Goal: Check status: Check status

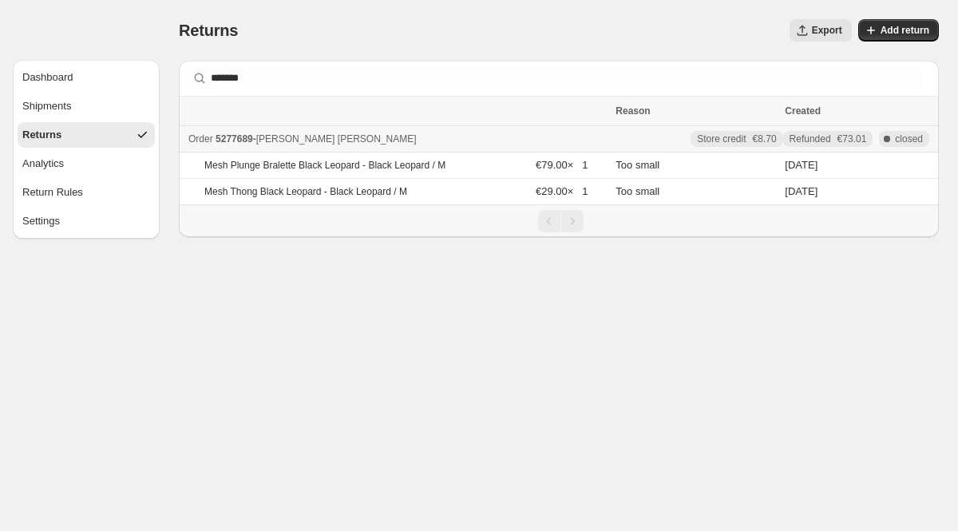
click at [97, 139] on button "Returns" at bounding box center [86, 135] width 137 height 26
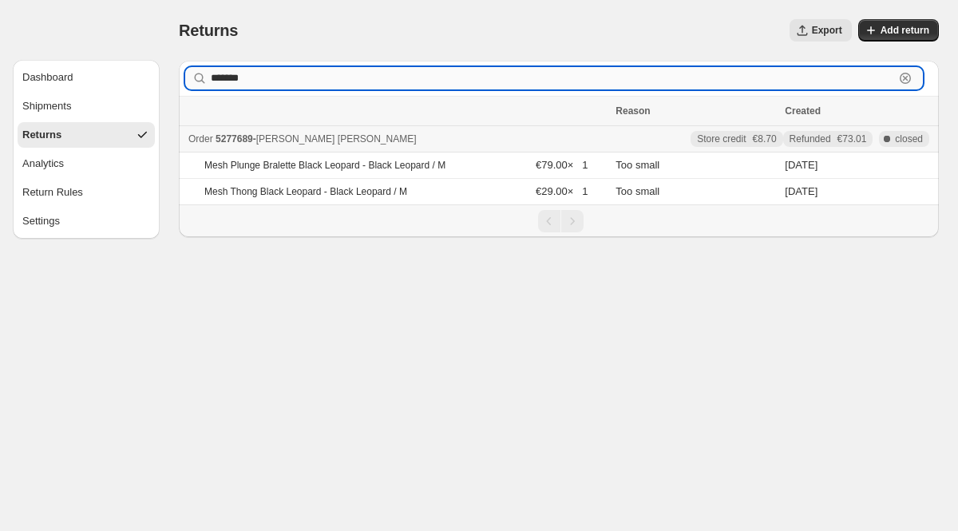
click at [257, 86] on input "*******" at bounding box center [552, 78] width 683 height 22
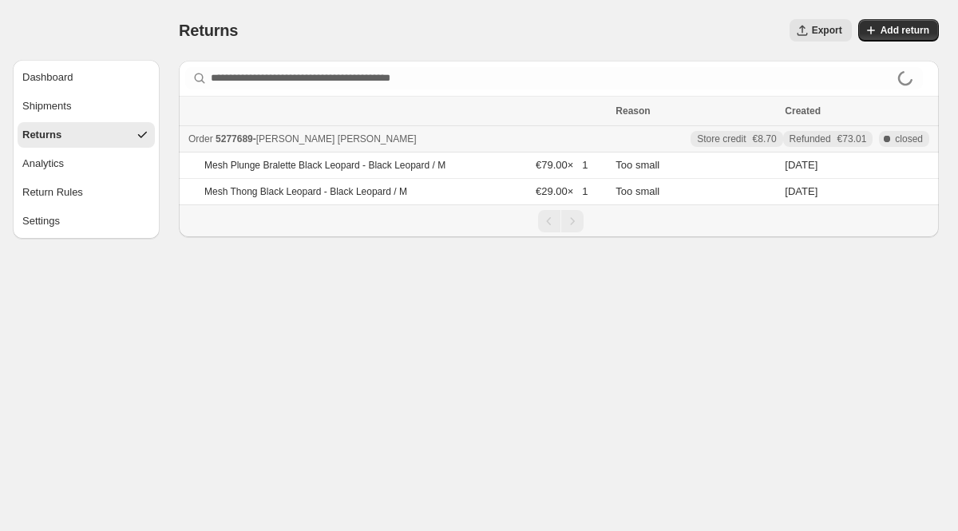
click at [97, 136] on button "Returns" at bounding box center [86, 135] width 137 height 26
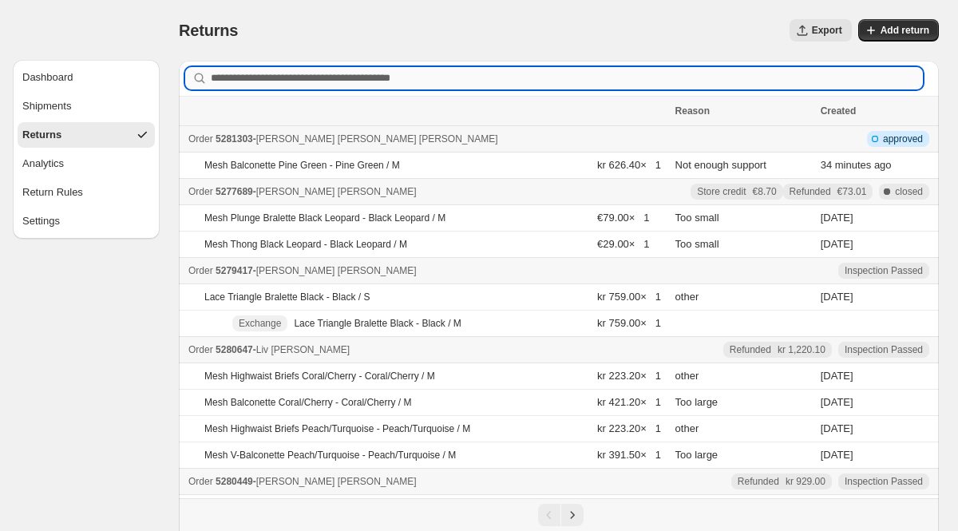
click at [902, 78] on input "Order number, customer name, email or address" at bounding box center [567, 78] width 712 height 22
click at [71, 112] on div "Shipments" at bounding box center [46, 106] width 49 height 16
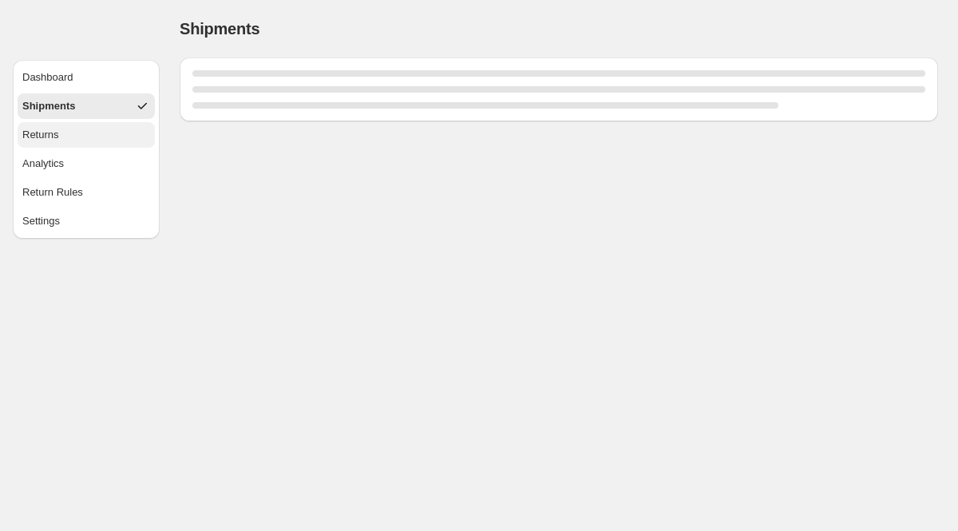
click at [73, 129] on button "Returns" at bounding box center [86, 135] width 137 height 26
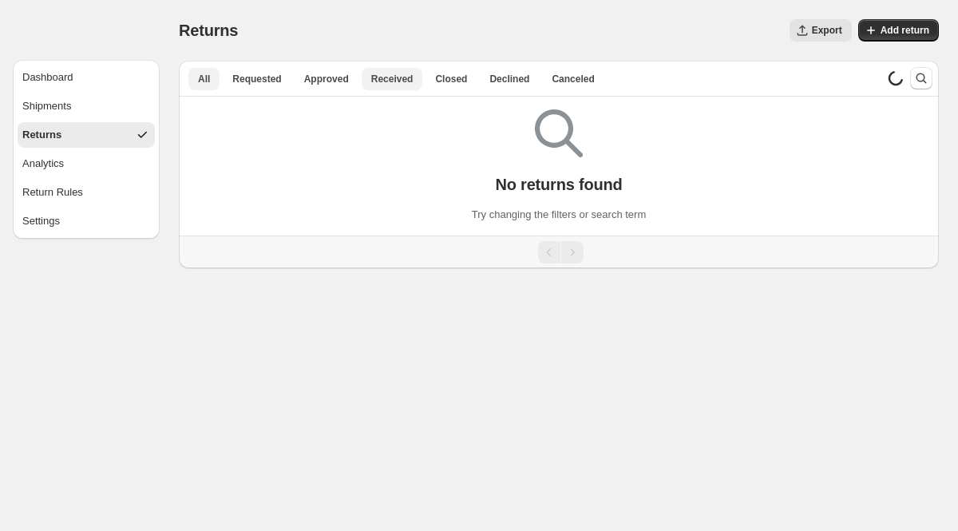
click at [388, 85] on span "Received" at bounding box center [392, 79] width 42 height 13
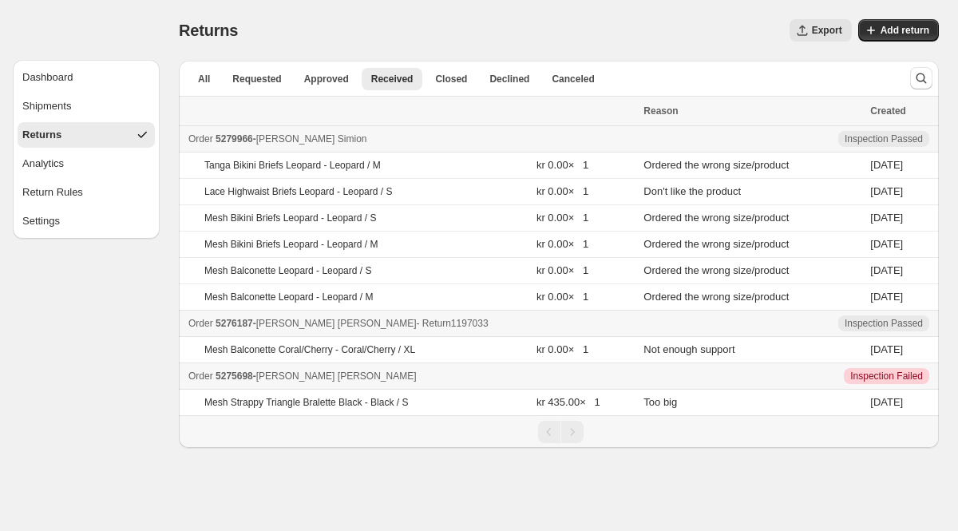
click at [249, 320] on span "5276187" at bounding box center [234, 323] width 38 height 11
